Goal: Find contact information: Obtain details needed to contact an individual or organization

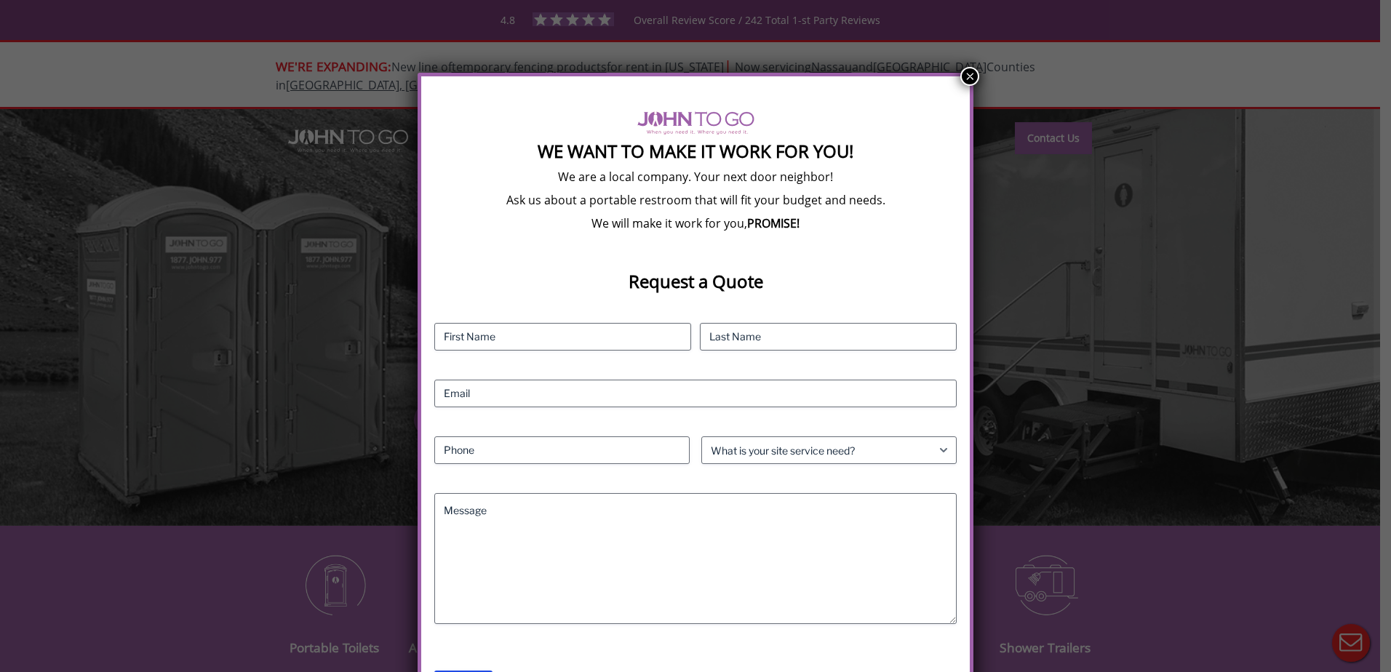
click at [962, 79] on button "×" at bounding box center [970, 76] width 19 height 19
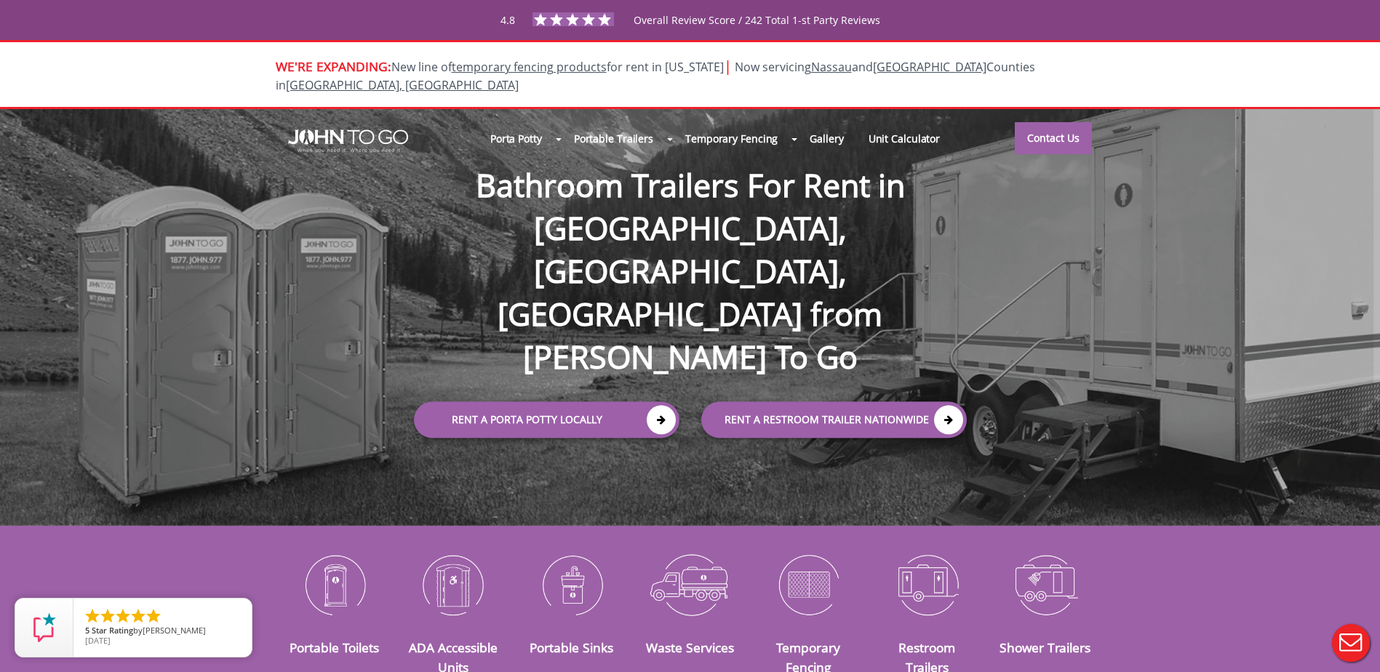
click at [1072, 111] on div at bounding box center [690, 336] width 1380 height 672
click at [1060, 124] on link "Contact Us" at bounding box center [1053, 138] width 77 height 32
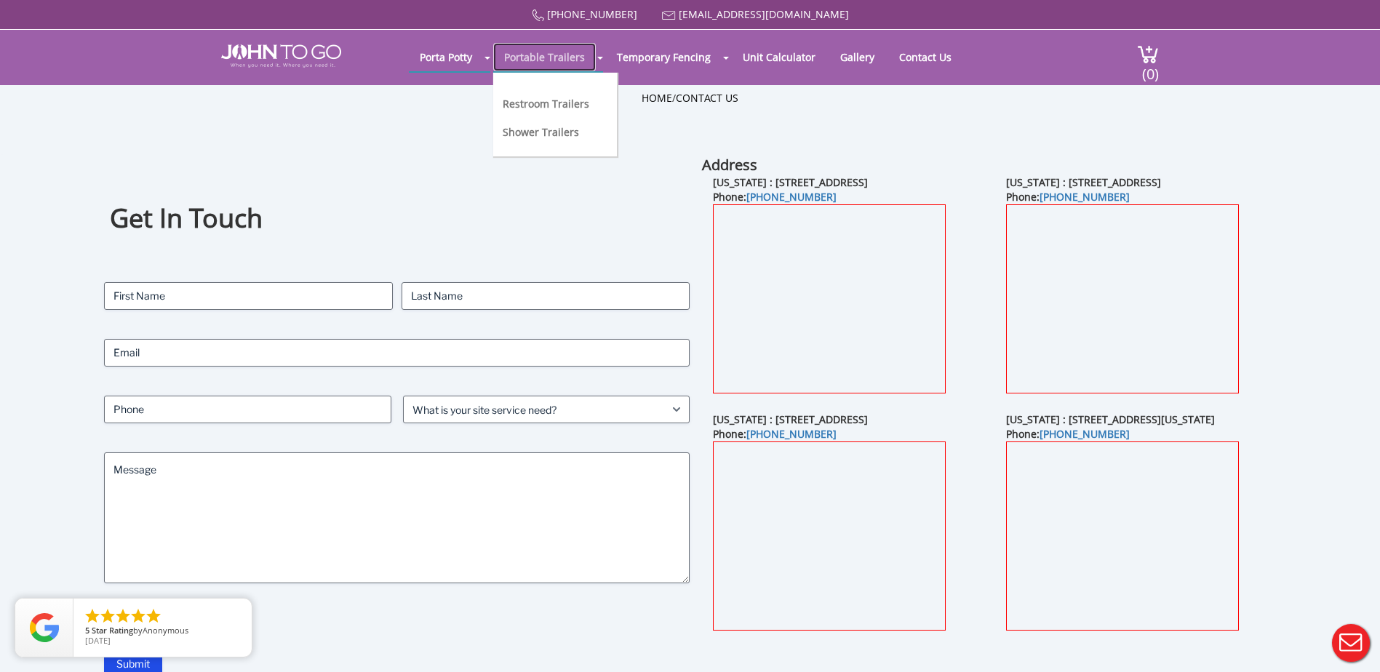
click at [565, 50] on link "Portable Trailers" at bounding box center [544, 57] width 103 height 28
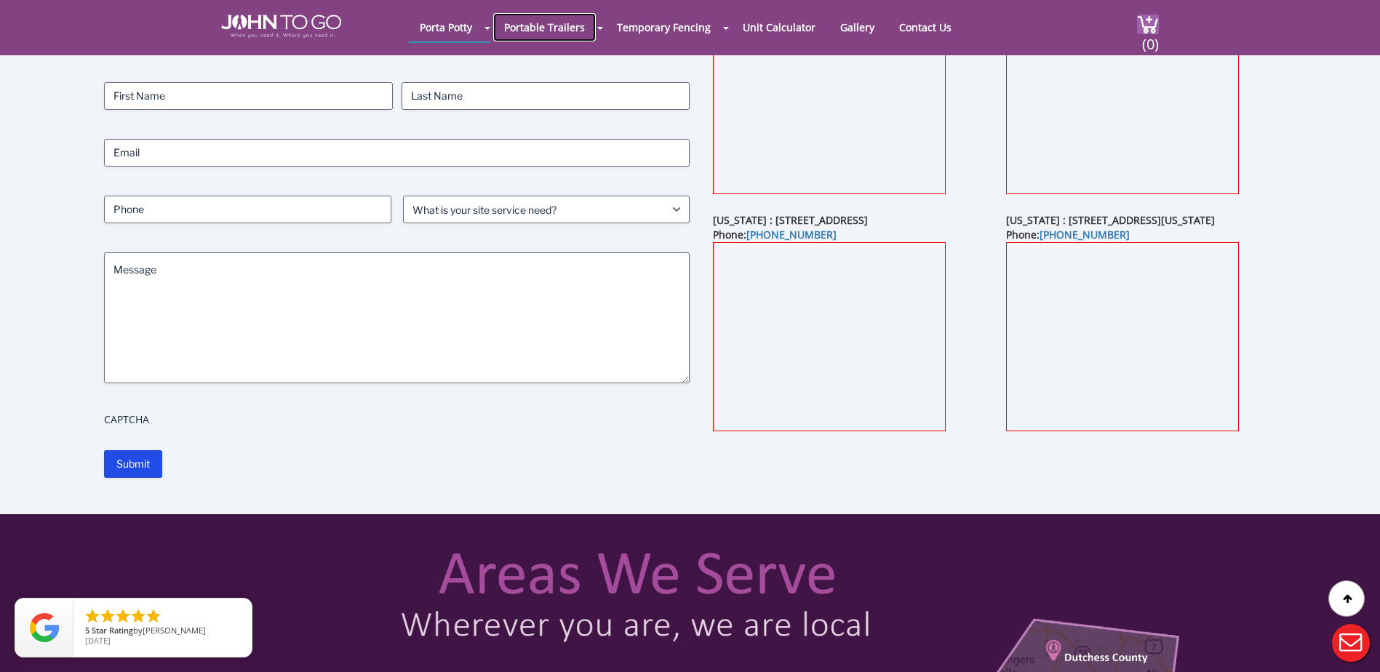
scroll to position [146, 0]
